Goal: Information Seeking & Learning: Check status

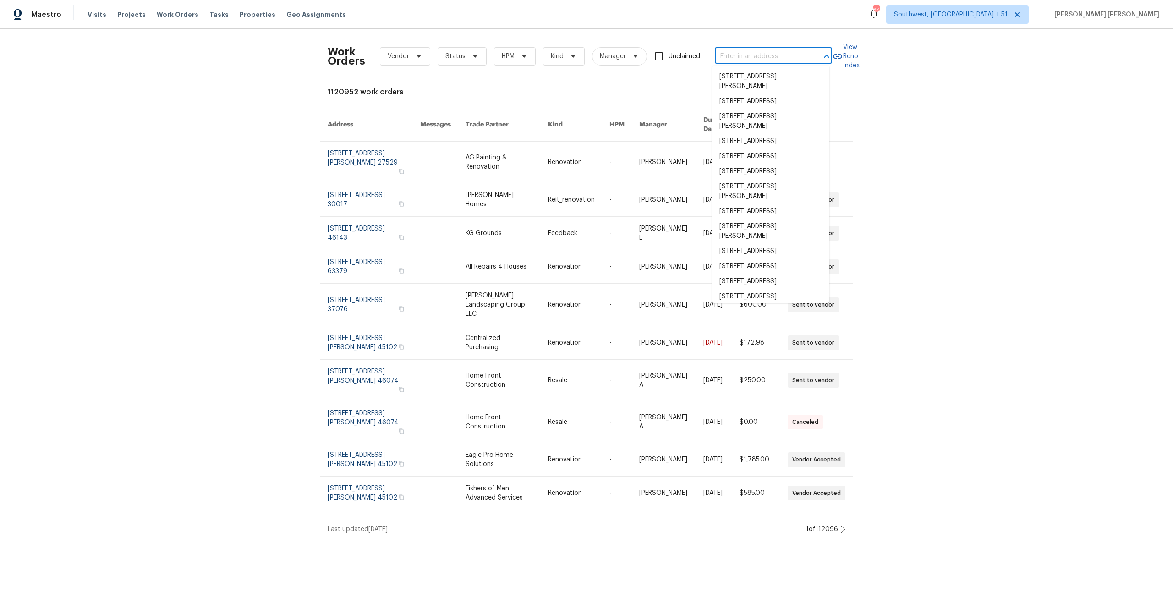
click at [729, 55] on input "text" at bounding box center [761, 57] width 92 height 14
type input "[STREET_ADDRESS]"
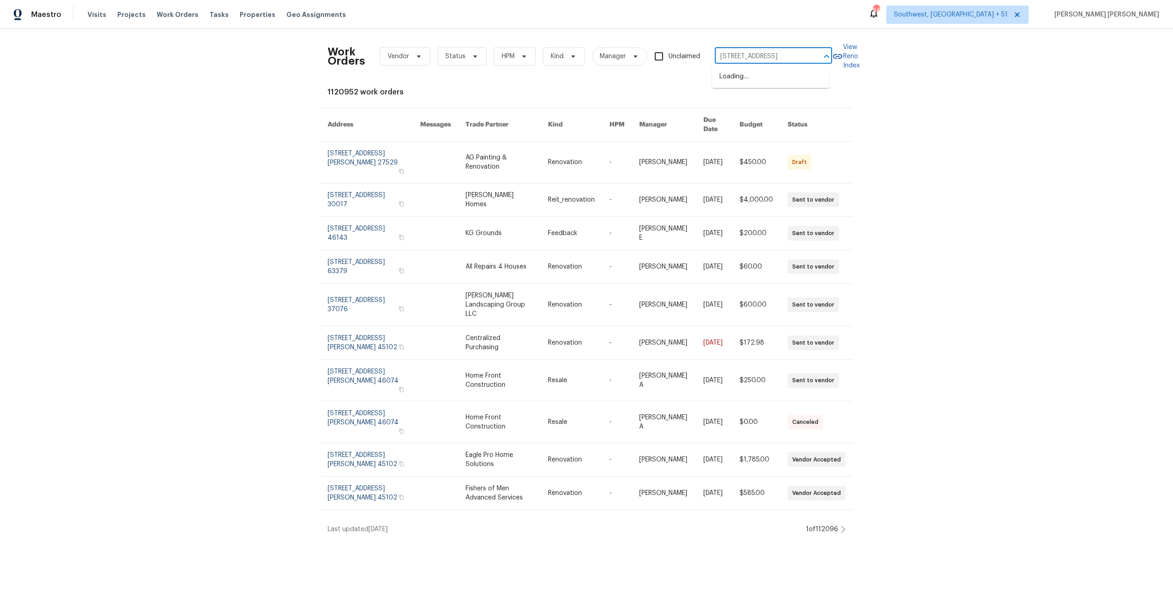
scroll to position [0, 21]
click at [752, 84] on li "[STREET_ADDRESS]" at bounding box center [770, 76] width 117 height 15
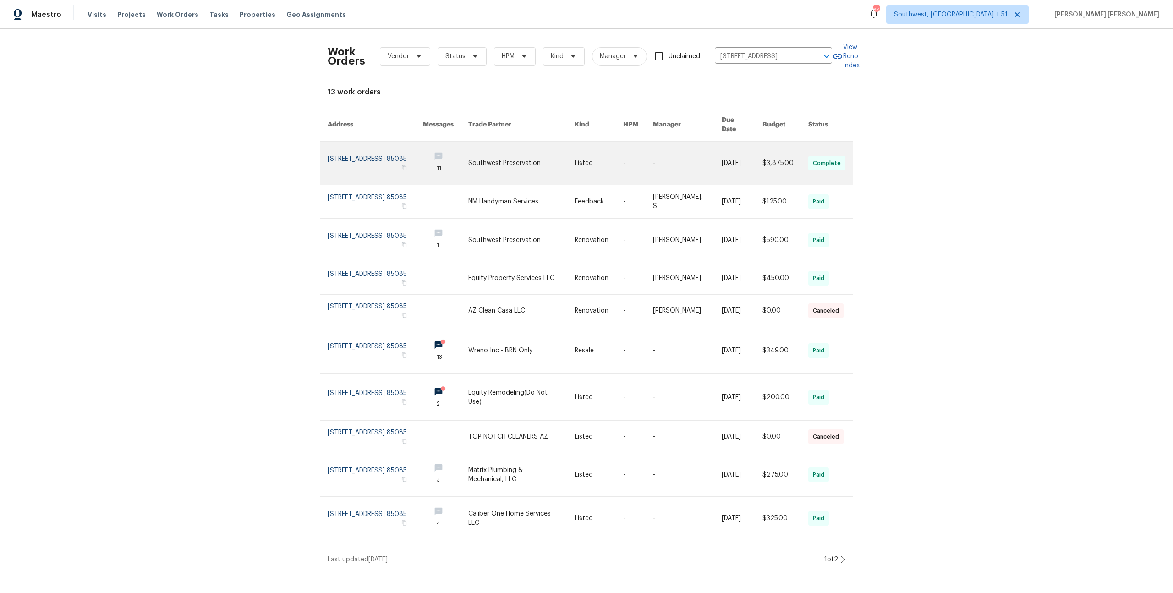
click at [731, 162] on link at bounding box center [742, 163] width 41 height 43
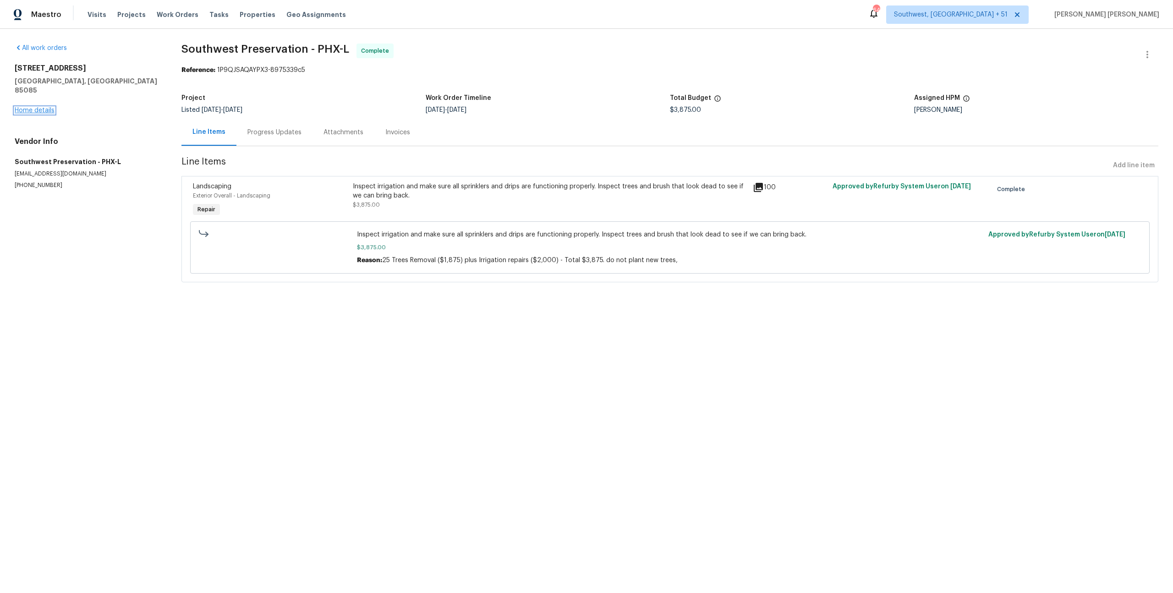
click at [33, 107] on link "Home details" at bounding box center [35, 110] width 40 height 6
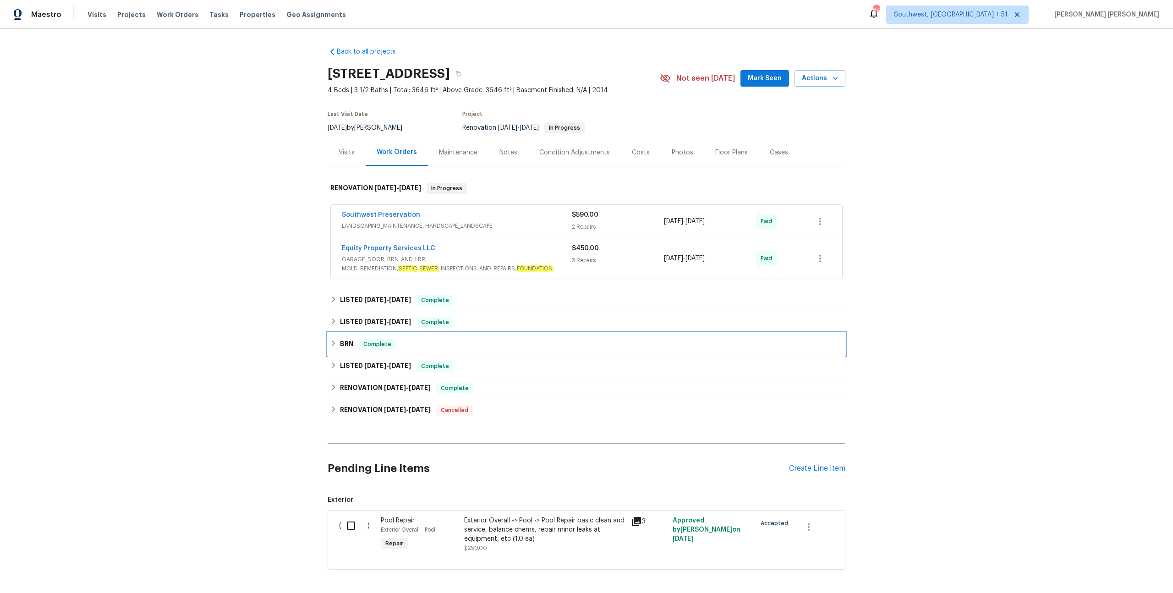
click at [440, 340] on div "BRN Complete" at bounding box center [586, 344] width 512 height 11
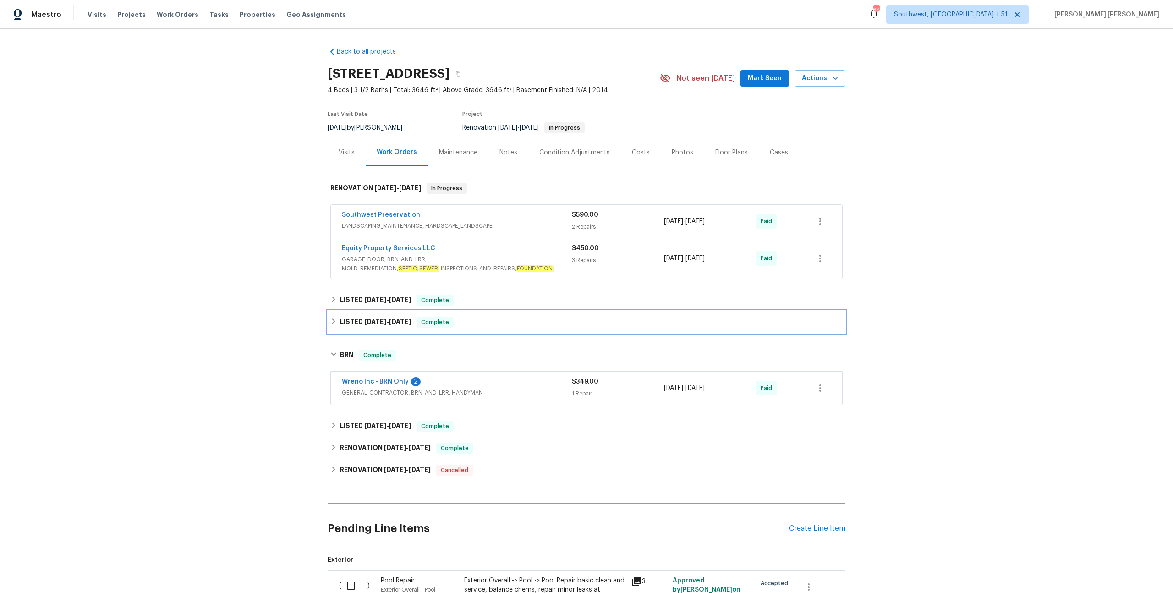
click at [467, 323] on div "LISTED [DATE] - [DATE] Complete" at bounding box center [586, 322] width 512 height 11
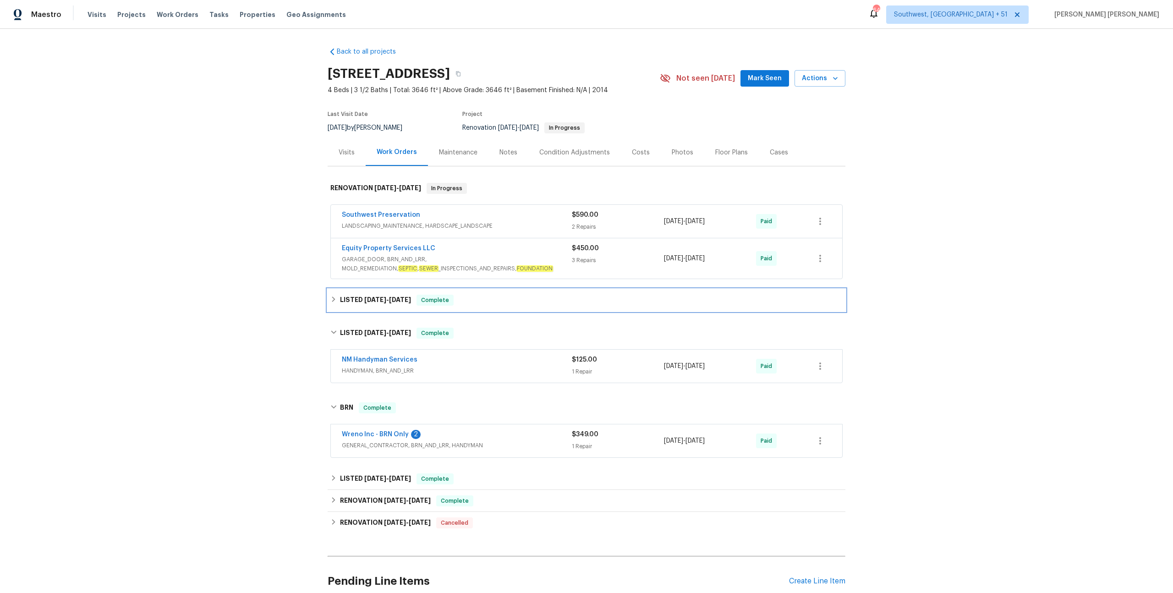
click at [478, 302] on div "LISTED [DATE] - [DATE] Complete" at bounding box center [586, 300] width 512 height 11
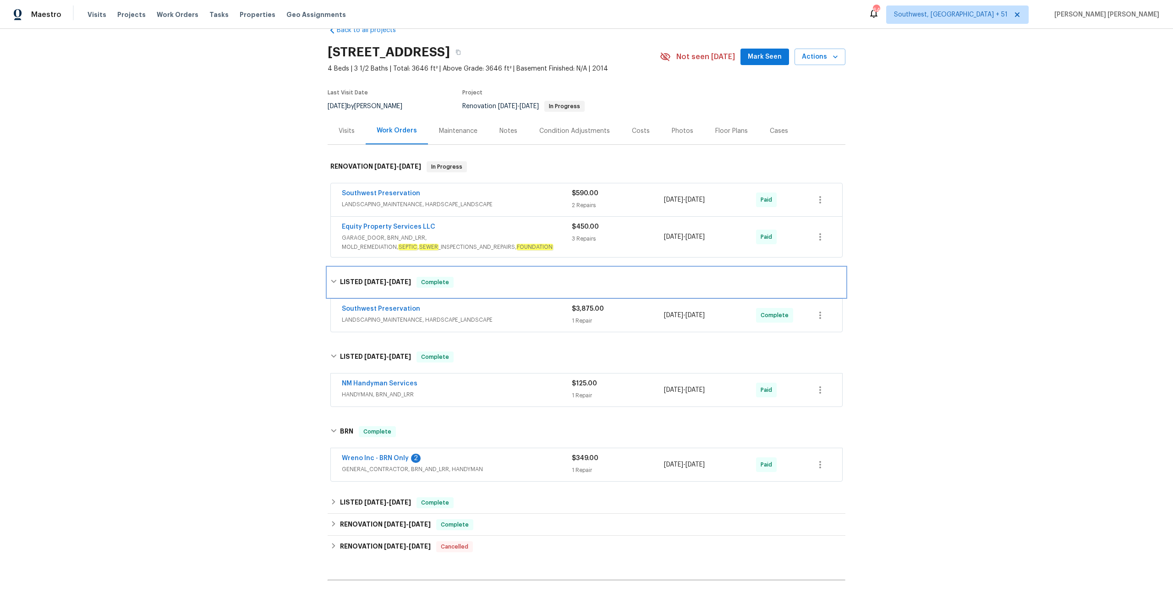
scroll to position [22, 0]
click at [546, 380] on div "NM Handyman Services" at bounding box center [457, 384] width 230 height 11
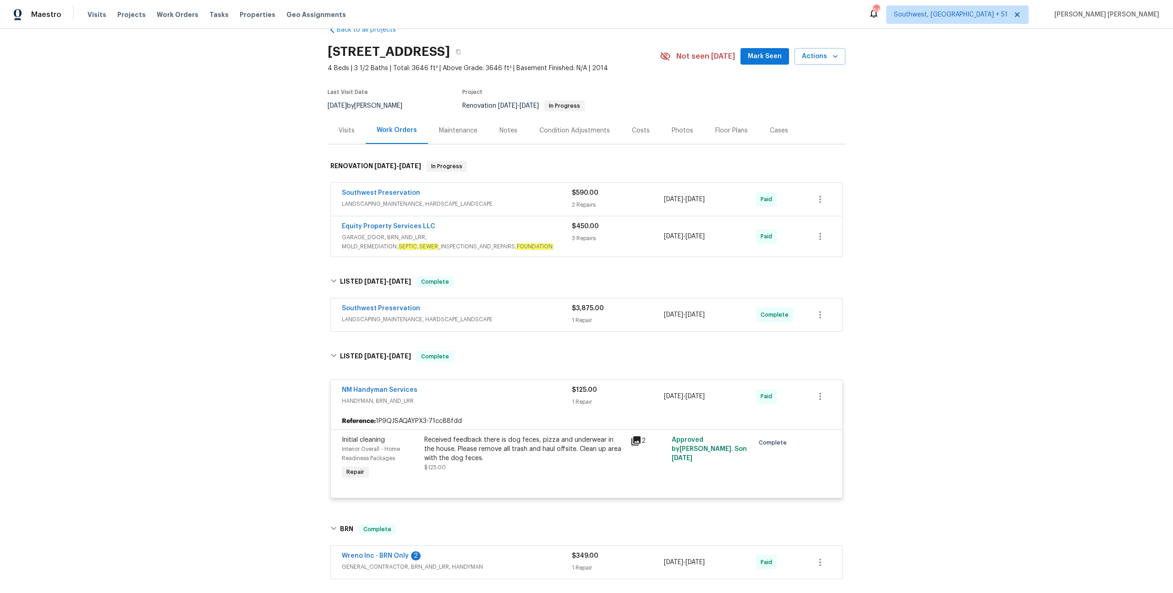
click at [546, 314] on div "Southwest Preservation" at bounding box center [457, 309] width 230 height 11
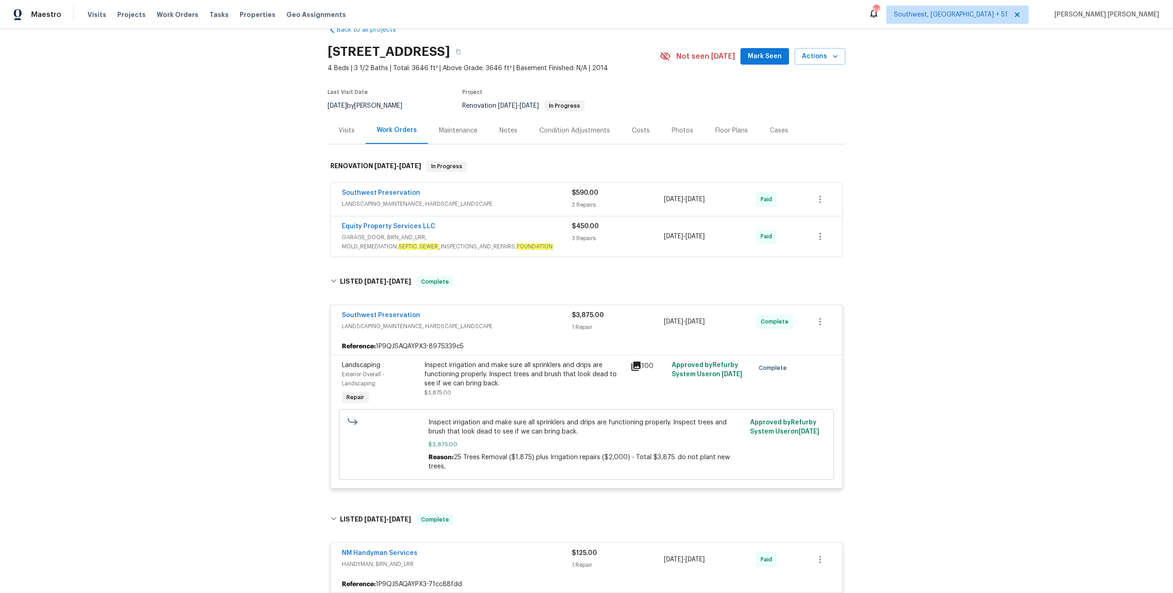
click at [548, 237] on span "GARAGE_DOOR, BRN_AND_LRR, MOLD_REMEDIATION, SEPTIC , SEWER _INSPECTIONS_AND_REP…" at bounding box center [457, 242] width 230 height 18
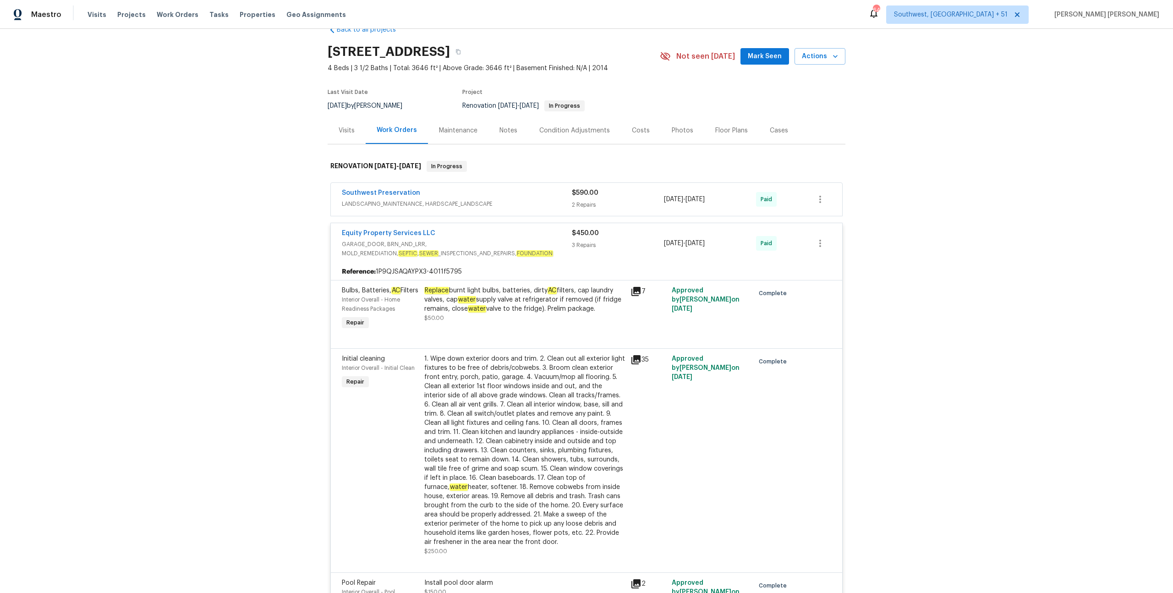
click at [542, 199] on span "LANDSCAPING_MAINTENANCE, HARDSCAPE_LANDSCAPE" at bounding box center [457, 203] width 230 height 9
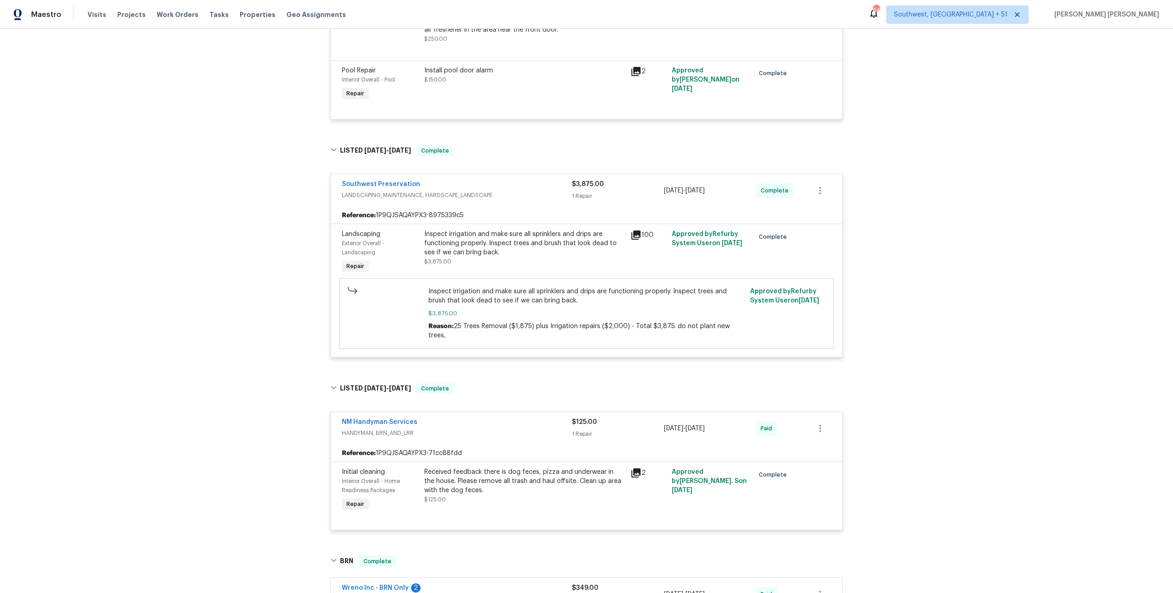
scroll to position [854, 0]
click at [482, 482] on div "Received feedback there is dog feces, pizza and underwear in the house. Please …" at bounding box center [524, 480] width 201 height 28
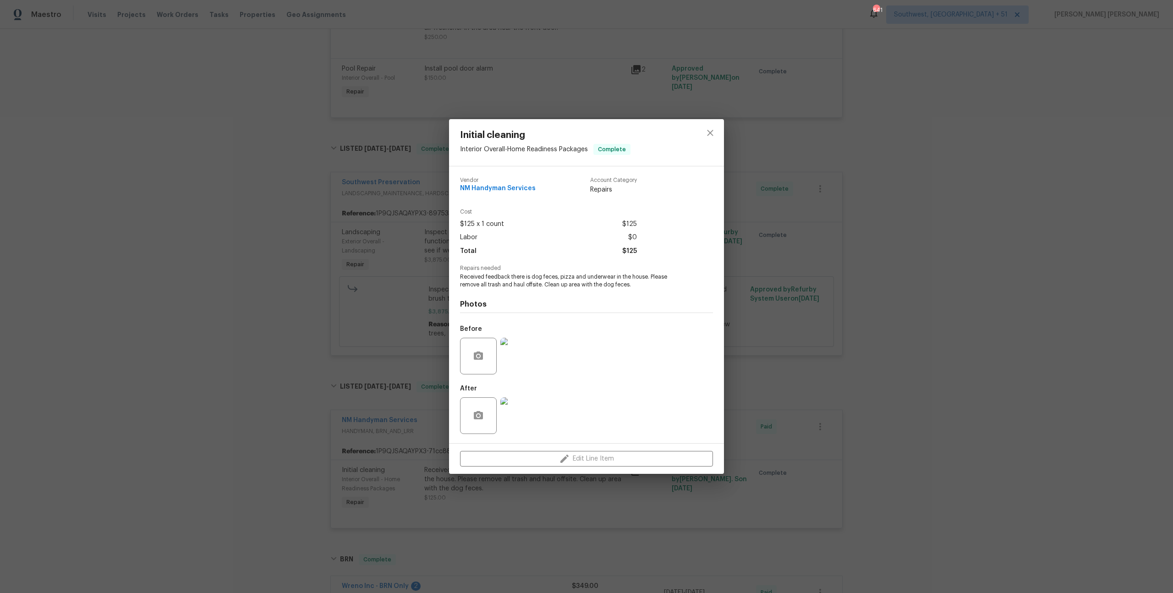
click at [521, 353] on img at bounding box center [519, 356] width 37 height 37
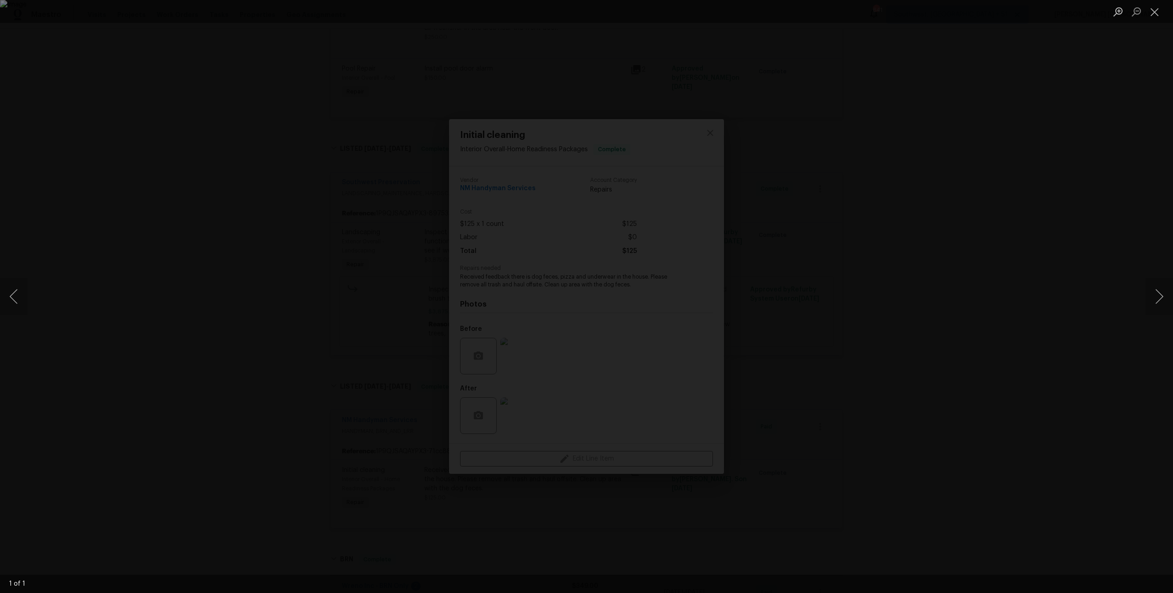
click at [786, 310] on div "Lightbox" at bounding box center [586, 296] width 1173 height 593
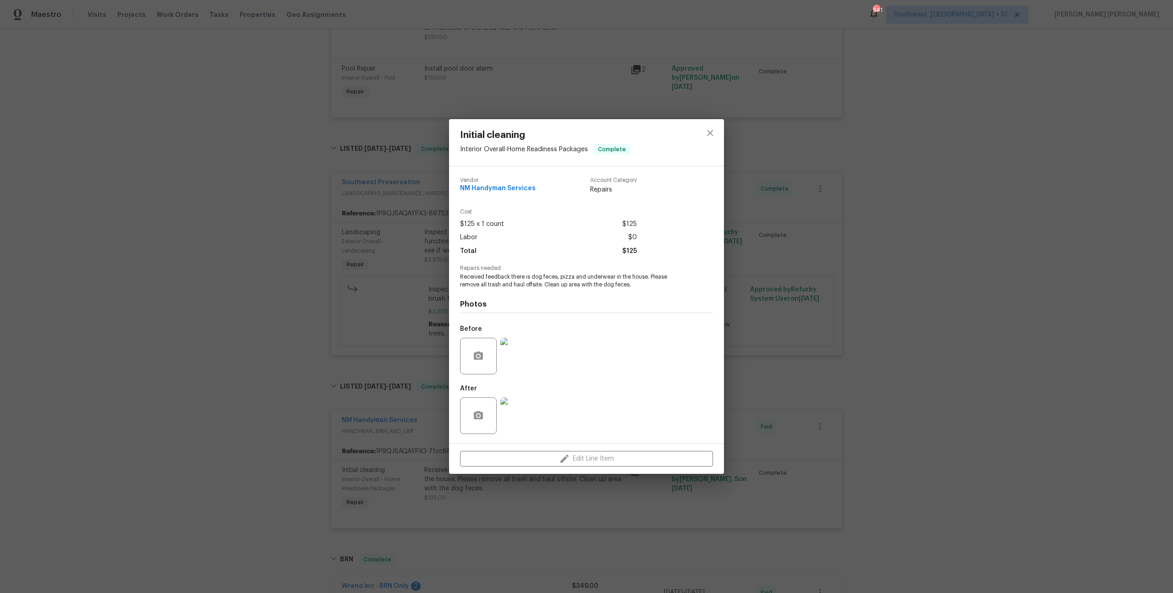
click at [786, 310] on div "Initial cleaning Interior Overall - Home Readiness Packages Complete Vendor NM …" at bounding box center [586, 296] width 1173 height 593
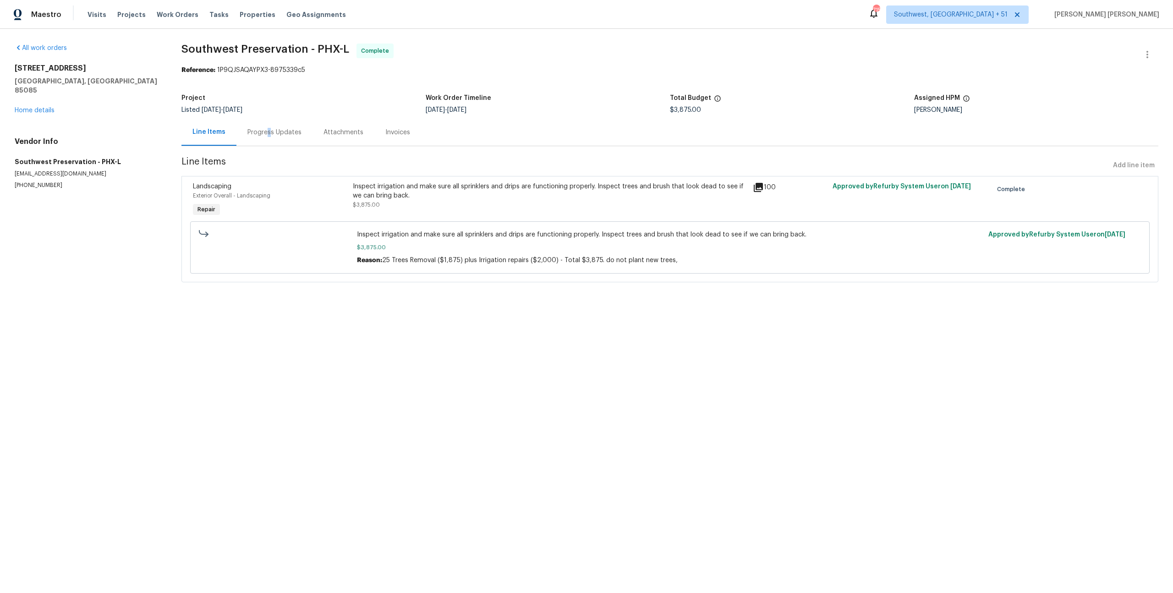
click at [267, 133] on div "Progress Updates" at bounding box center [275, 132] width 54 height 9
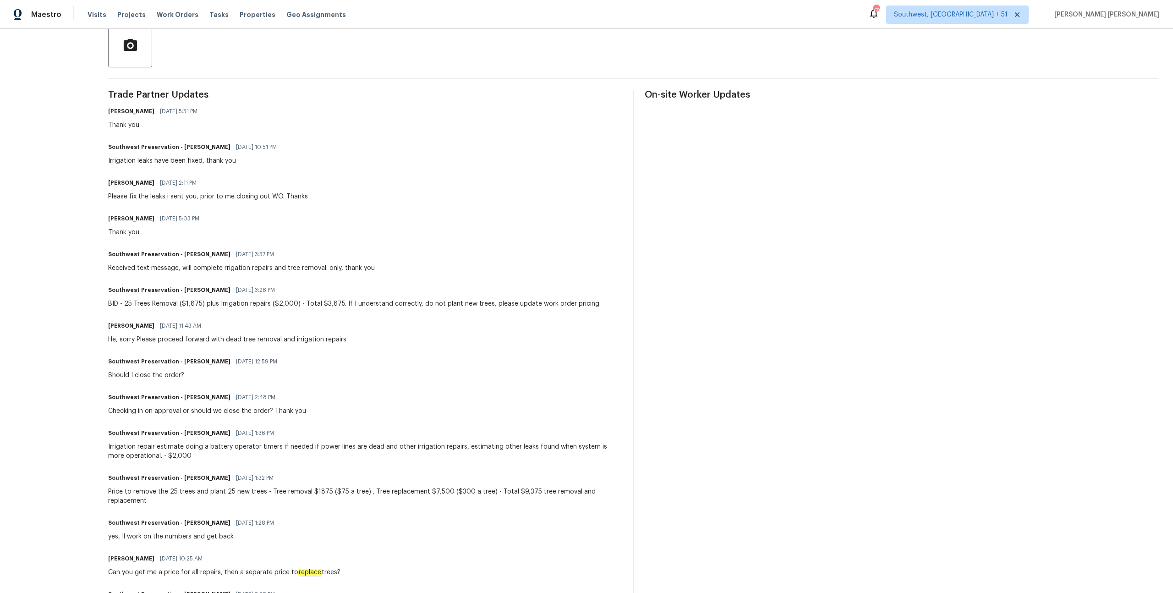
scroll to position [160, 0]
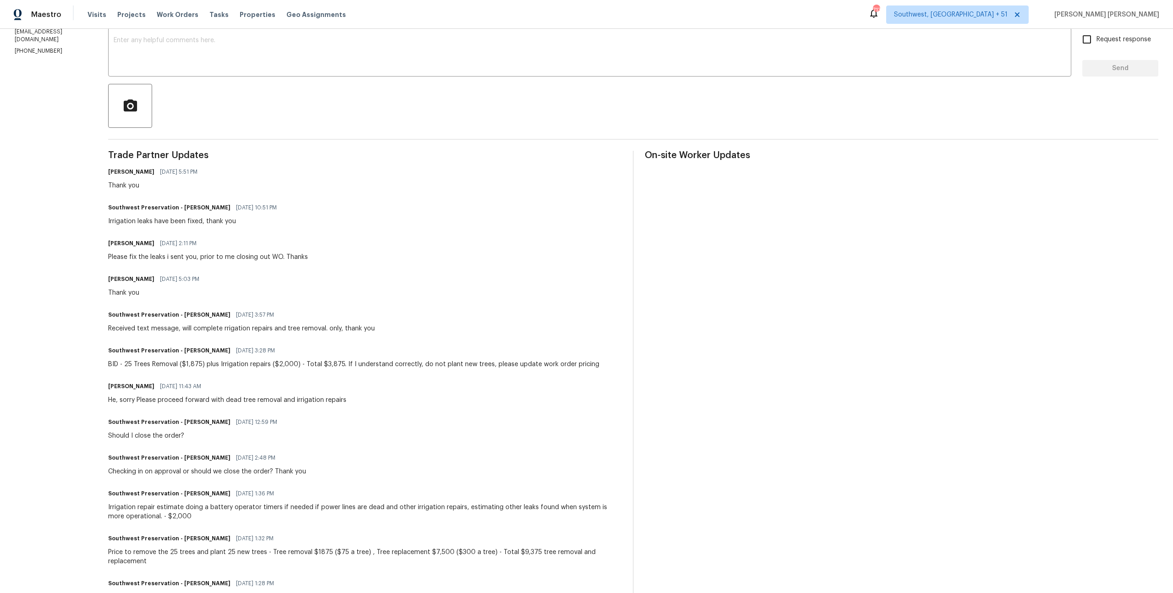
drag, startPoint x: 175, startPoint y: 16, endPoint x: 512, endPoint y: 27, distance: 337.6
click at [175, 16] on span "Work Orders" at bounding box center [178, 14] width 42 height 9
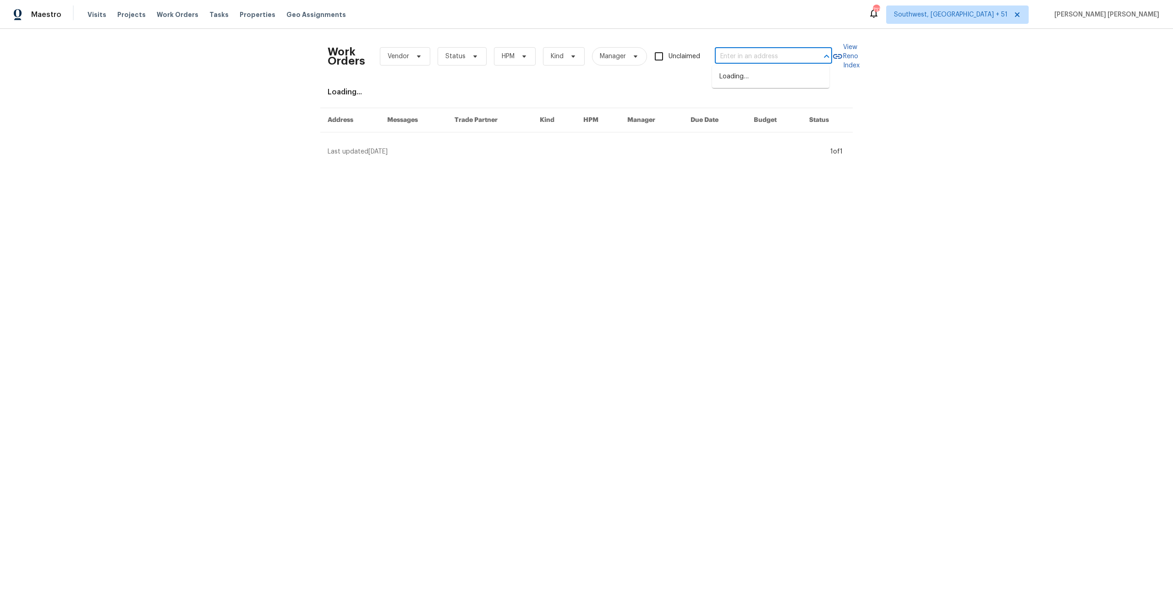
click at [782, 50] on input "text" at bounding box center [761, 57] width 92 height 14
paste input "5208 Admirals Lndg, Lancaster, SC 29720"
type input "5208 Admirals Lndg, Lancaster, SC 29720"
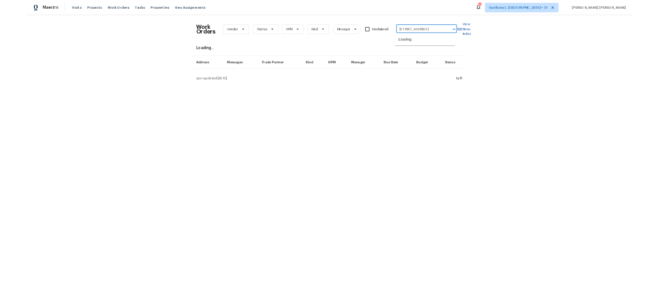
scroll to position [0, 39]
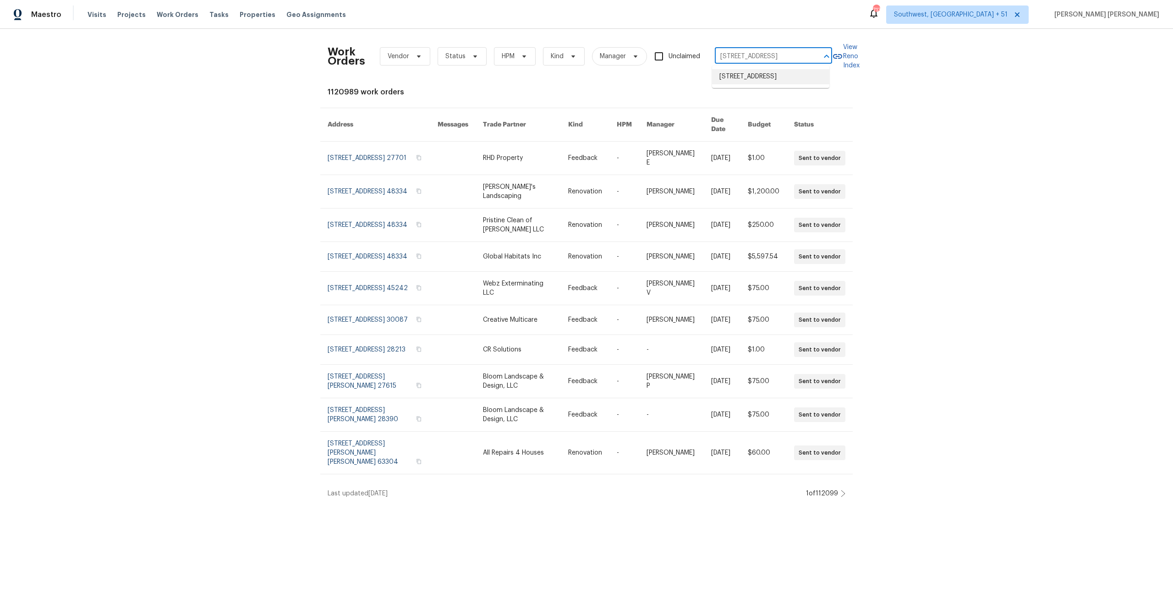
click at [777, 83] on li "5208 Admirals Lndg, Lancaster, SC 29720" at bounding box center [770, 76] width 117 height 15
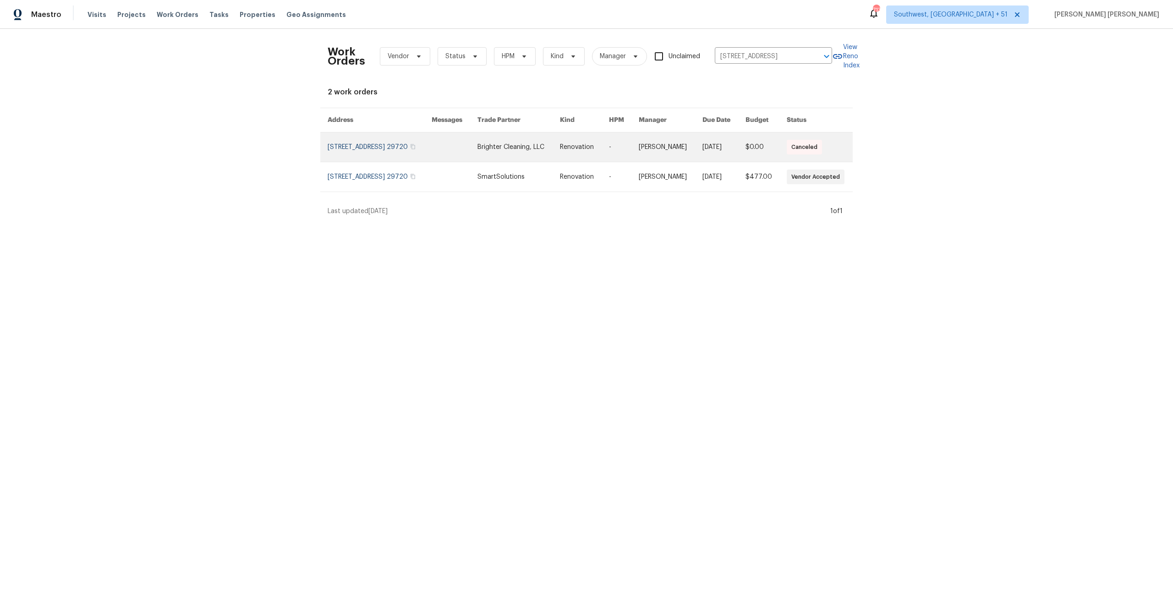
click at [706, 155] on link at bounding box center [724, 146] width 43 height 29
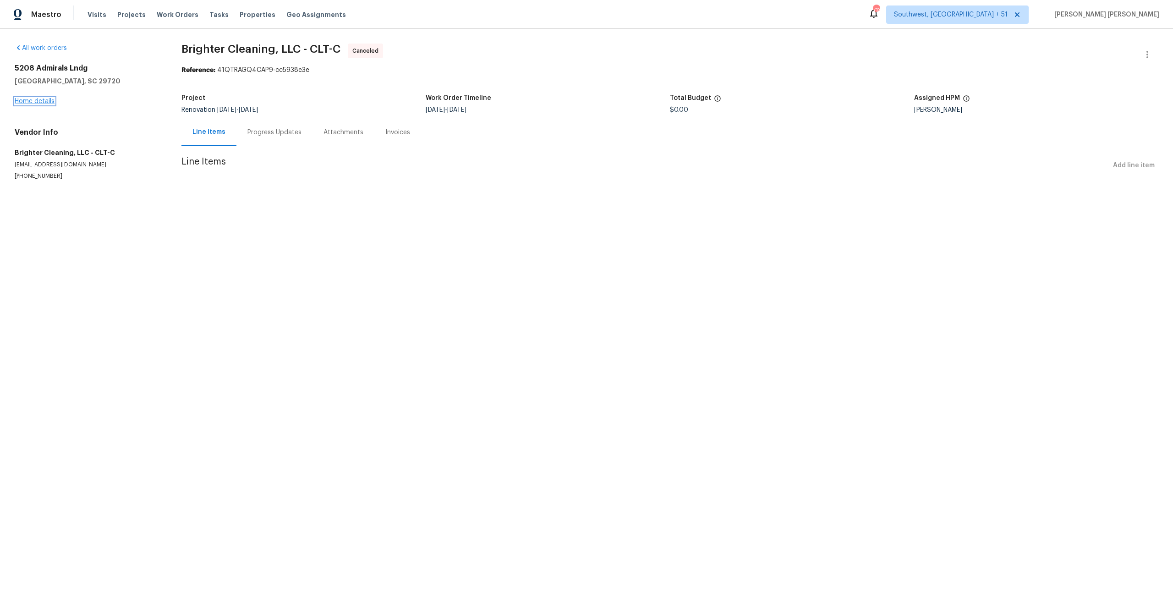
click at [48, 103] on link "Home details" at bounding box center [35, 101] width 40 height 6
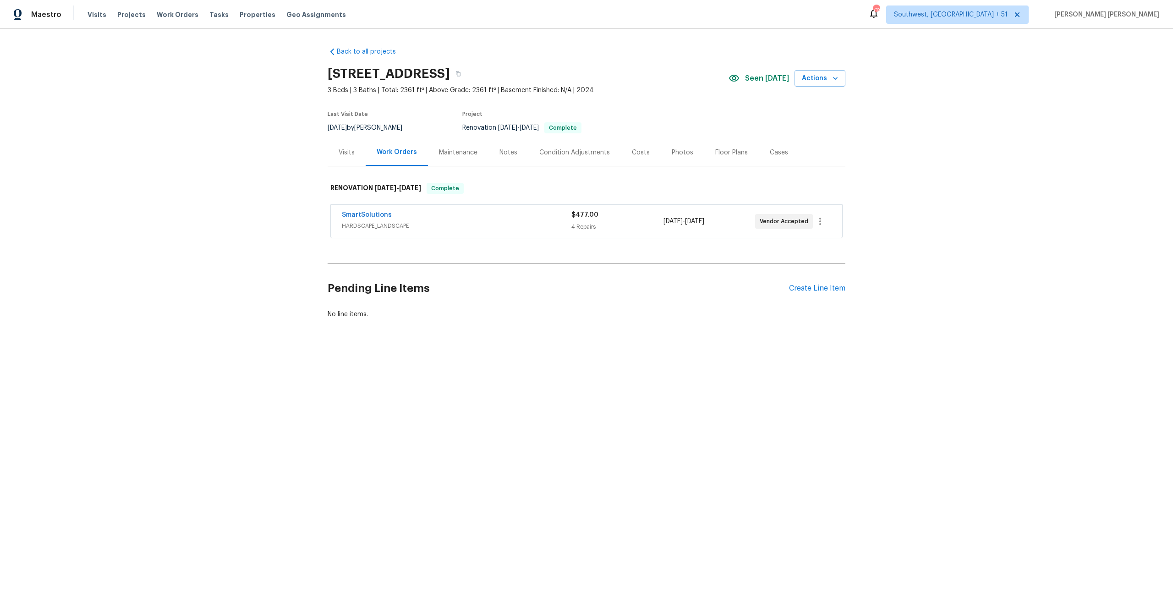
click at [344, 150] on div "Visits" at bounding box center [347, 152] width 16 height 9
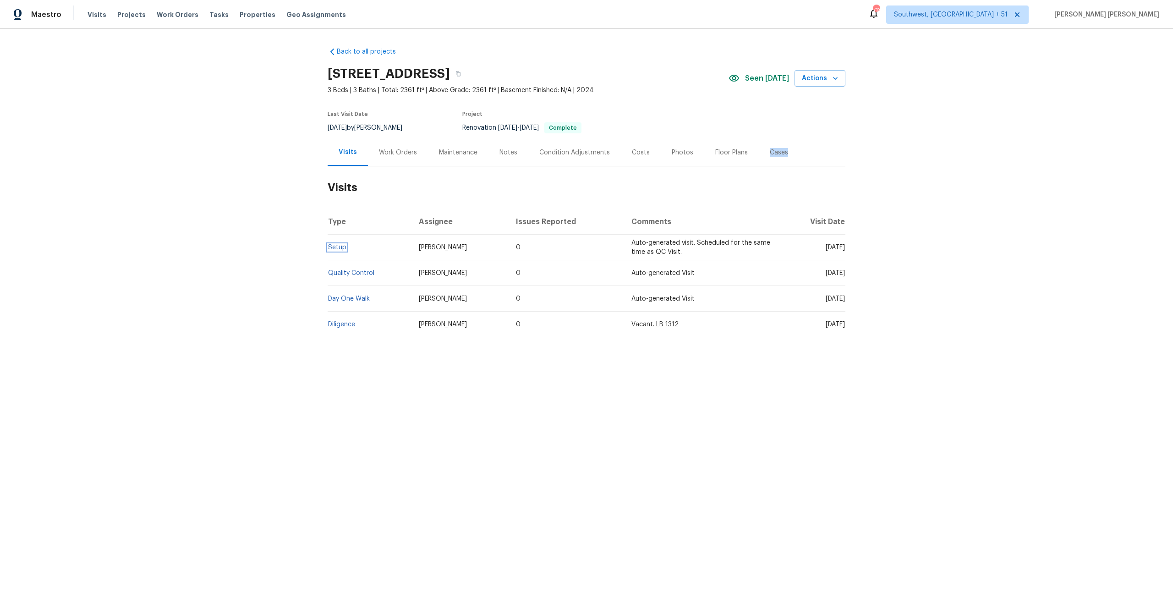
click at [334, 247] on link "Setup" at bounding box center [337, 247] width 18 height 6
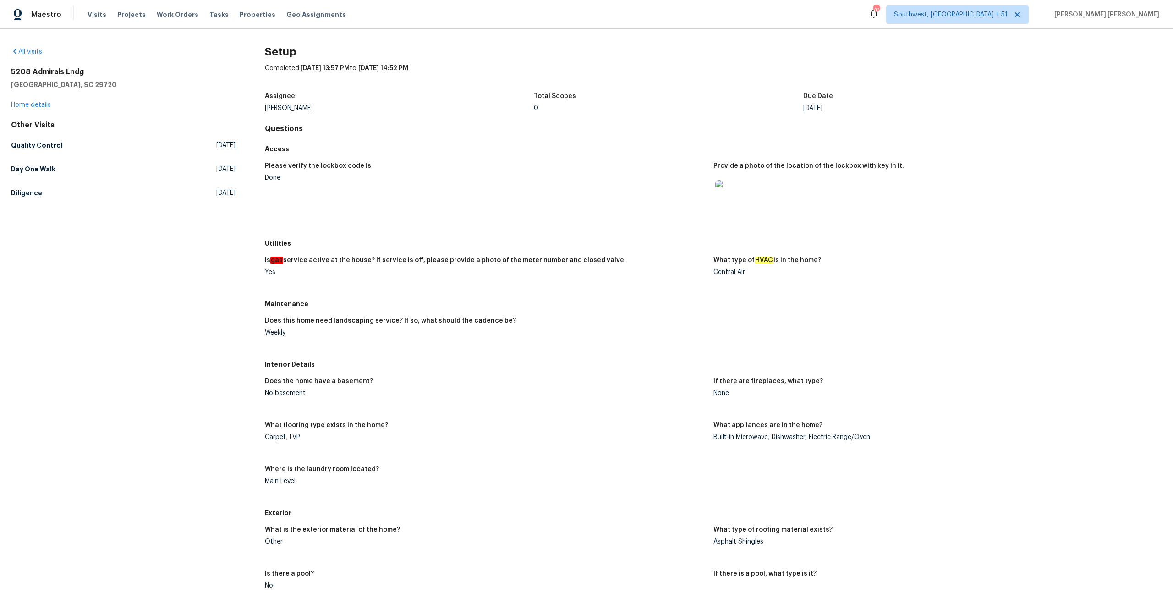
click at [50, 150] on link "Quality Control Wed, Oct 01 2025" at bounding box center [123, 145] width 225 height 17
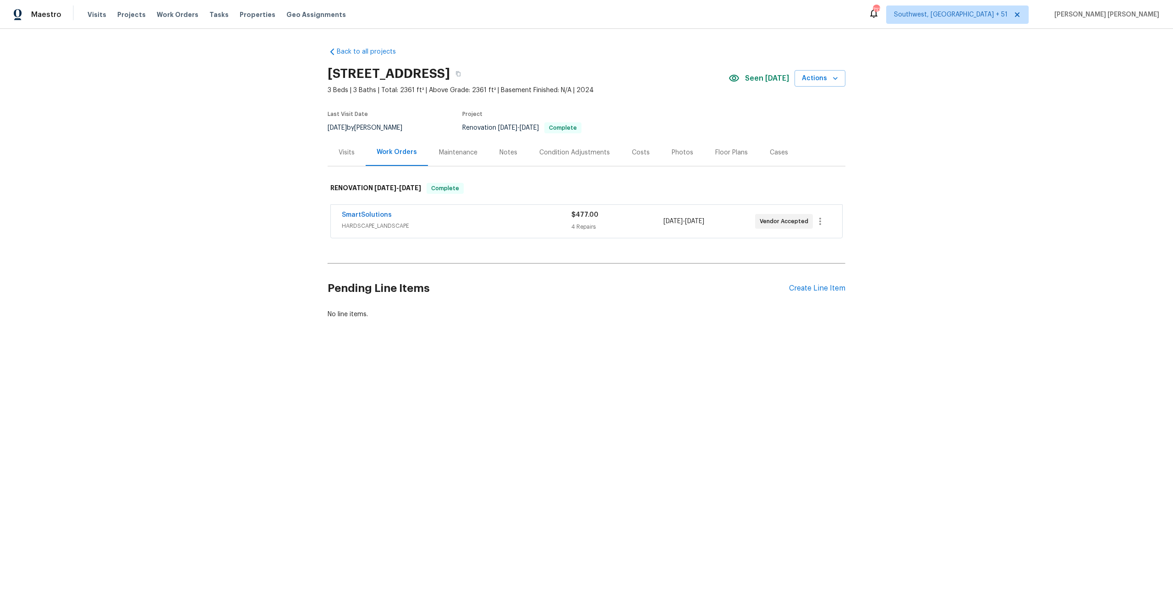
click at [443, 225] on span "HARDSCAPE_LANDSCAPE" at bounding box center [457, 225] width 230 height 9
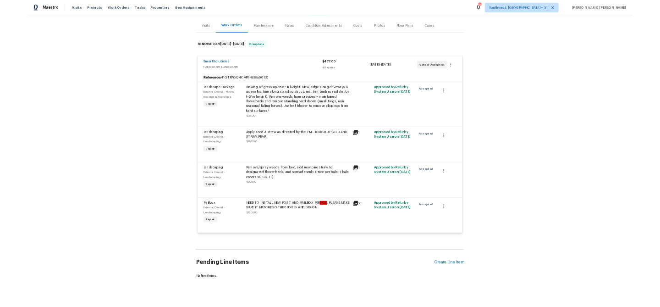
scroll to position [116, 0]
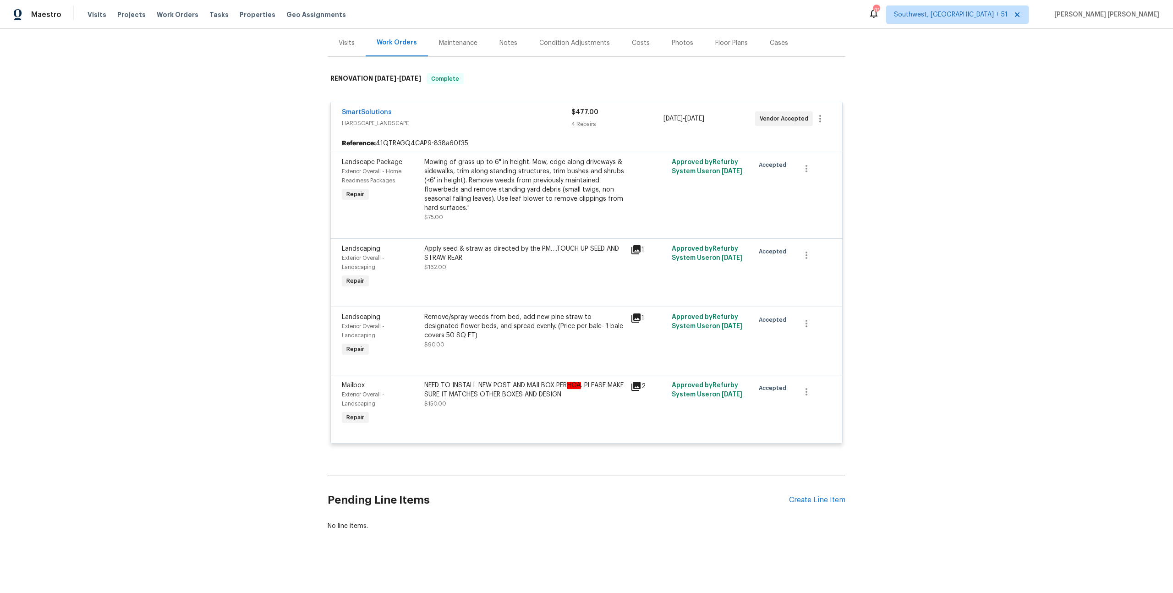
click at [635, 244] on icon at bounding box center [636, 249] width 11 height 11
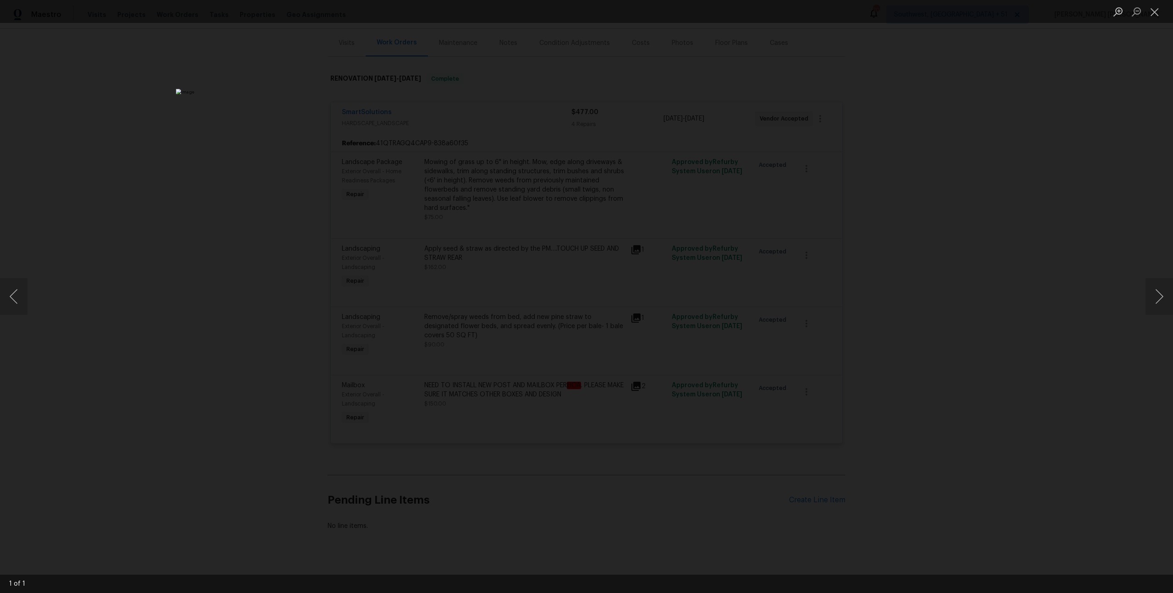
click at [900, 253] on div "Lightbox" at bounding box center [586, 296] width 1173 height 593
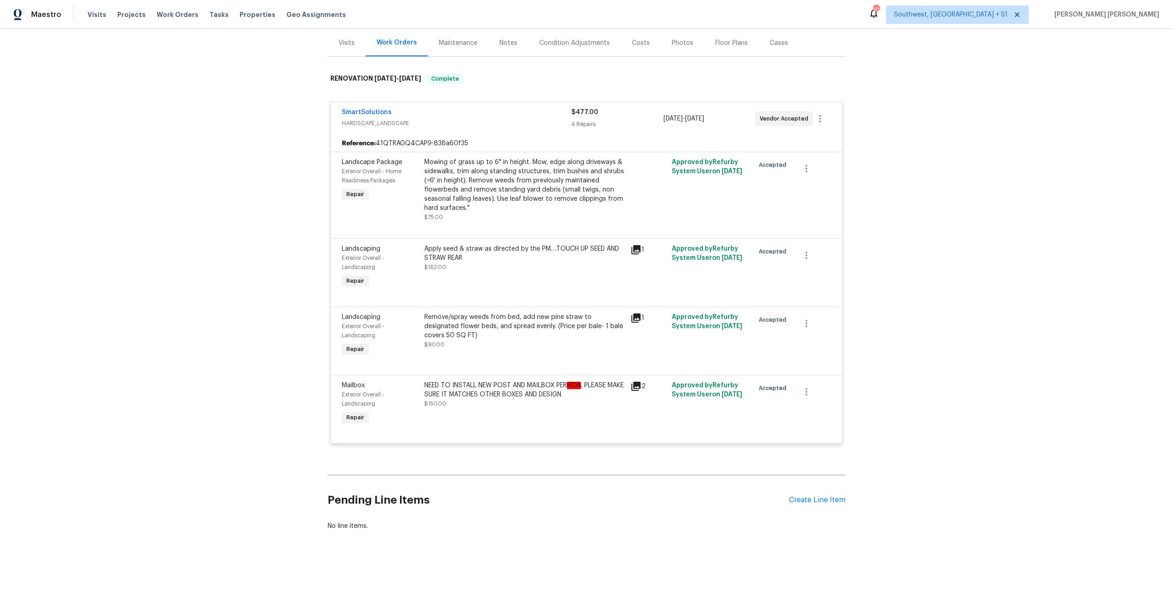
click at [633, 314] on icon at bounding box center [636, 318] width 9 height 9
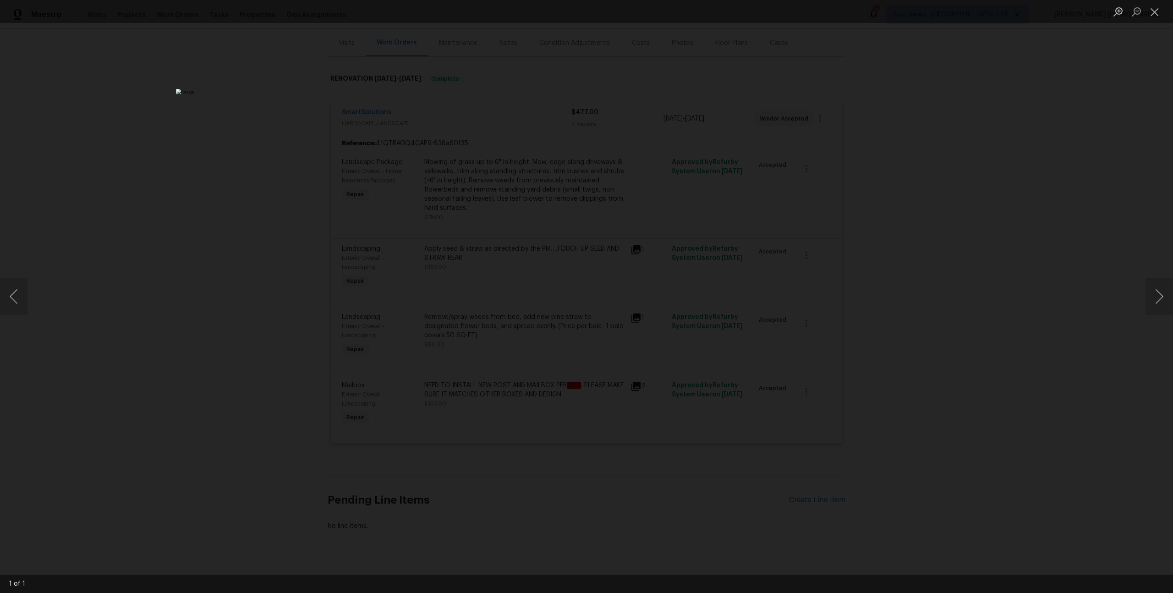
click at [902, 287] on div "Lightbox" at bounding box center [586, 296] width 1173 height 593
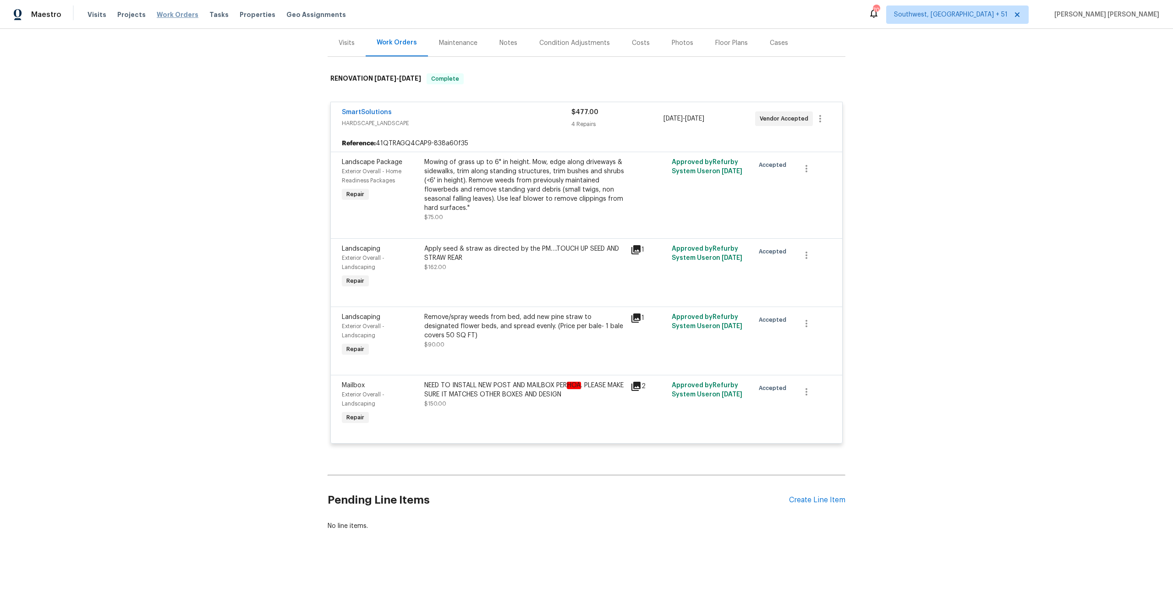
click at [165, 17] on span "Work Orders" at bounding box center [178, 14] width 42 height 9
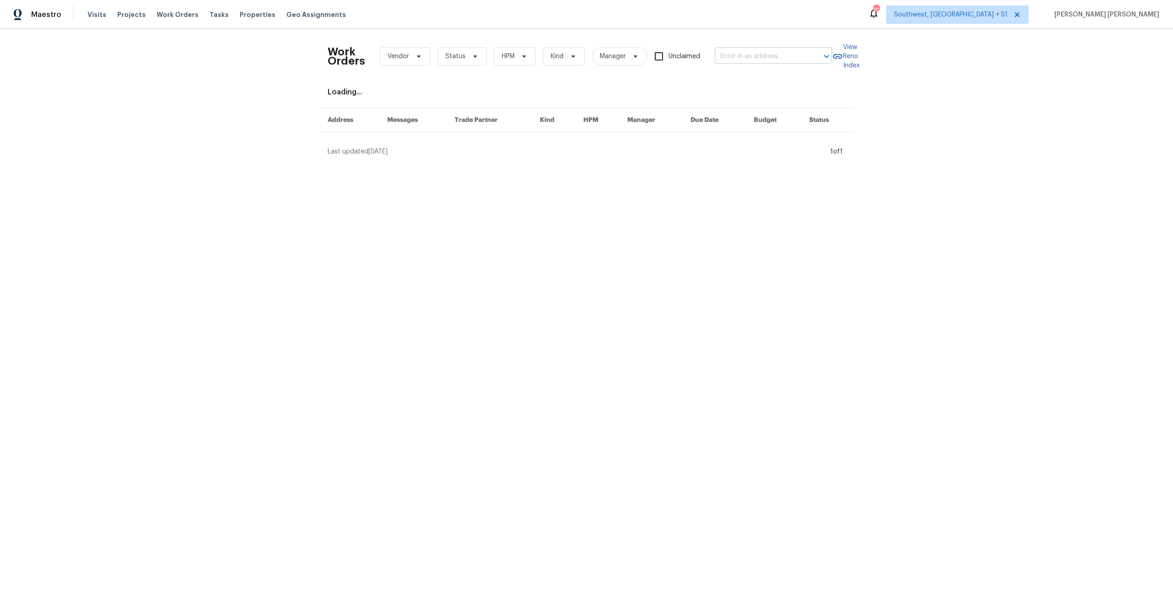
click at [745, 59] on input "text" at bounding box center [761, 57] width 92 height 14
paste input "4127 Burnett Ave, Saint Louis, MO 63125"
type input "4127 Burnett Ave, Saint Louis, MO 63125"
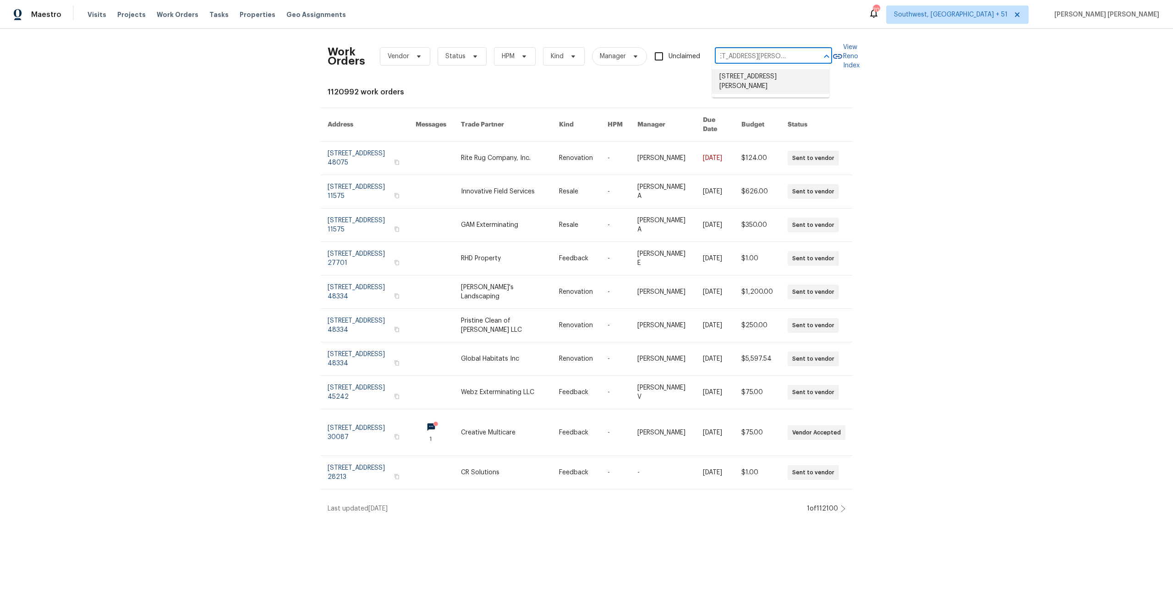
click at [736, 81] on li "4127 Burnett Ave, Saint Louis, MO 63125" at bounding box center [770, 81] width 117 height 25
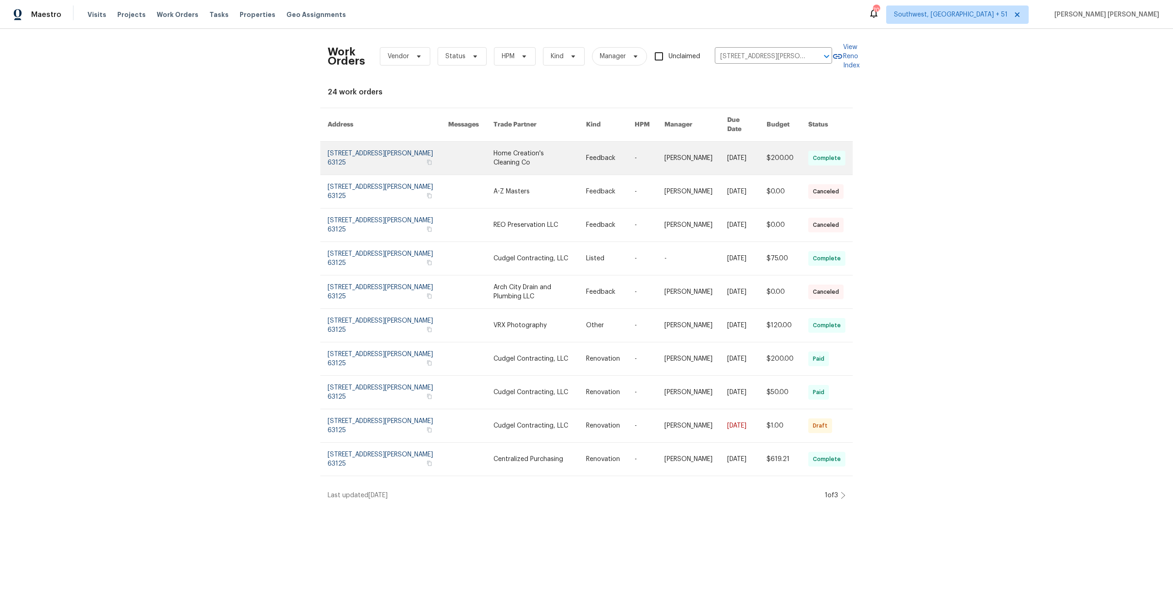
click at [720, 153] on td "[DATE]" at bounding box center [739, 158] width 39 height 33
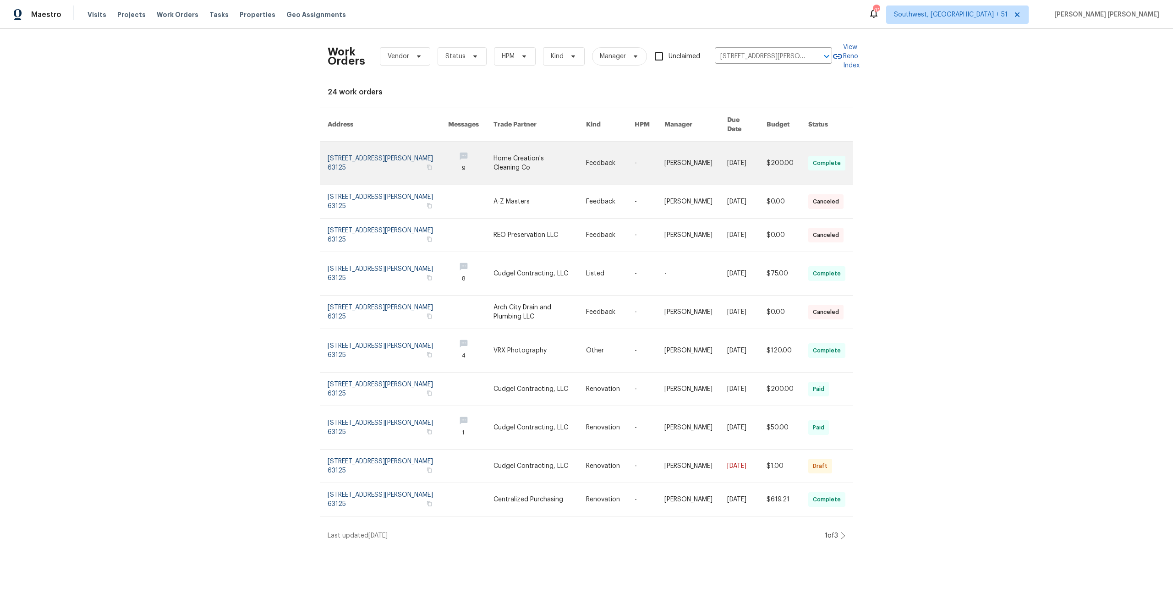
drag, startPoint x: 716, startPoint y: 152, endPoint x: 719, endPoint y: 148, distance: 5.6
click at [720, 152] on td "[DATE]" at bounding box center [739, 164] width 39 height 44
click at [699, 149] on link at bounding box center [696, 163] width 63 height 43
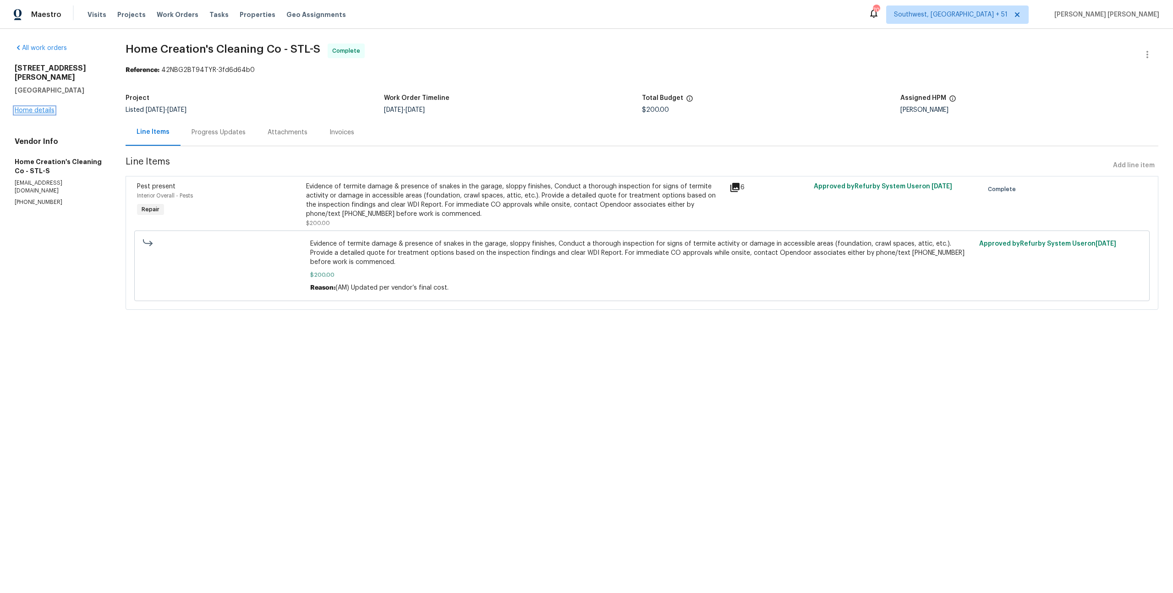
click at [36, 107] on link "Home details" at bounding box center [35, 110] width 40 height 6
